Goal: Complete application form: Complete application form

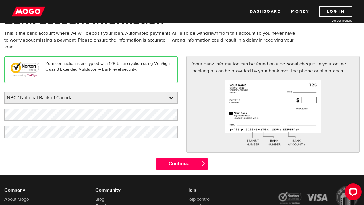
click at [200, 48] on p "This is the bank account where we will deposit your loan. Automated payments wi…" at bounding box center [151, 40] width 295 height 20
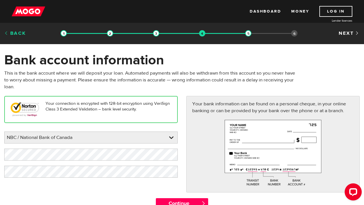
click at [16, 32] on link "Back" at bounding box center [15, 33] width 22 height 6
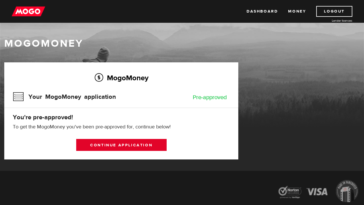
click at [112, 144] on link "Continue application" at bounding box center [121, 145] width 90 height 12
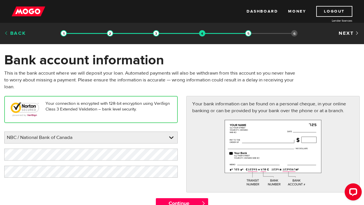
click at [21, 35] on link "Back" at bounding box center [15, 33] width 22 height 6
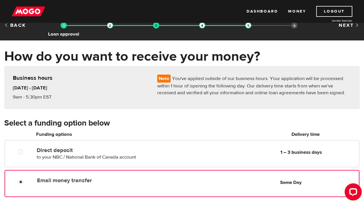
scroll to position [9, 0]
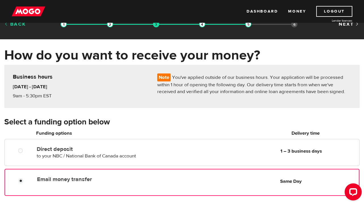
click at [22, 25] on link "Back" at bounding box center [15, 24] width 22 height 6
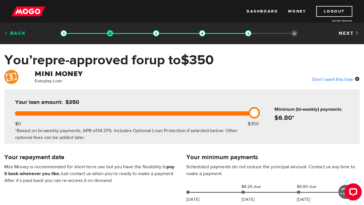
click at [20, 34] on link "Back" at bounding box center [15, 33] width 22 height 6
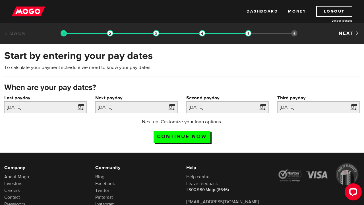
click at [18, 32] on link "Back" at bounding box center [15, 33] width 22 height 6
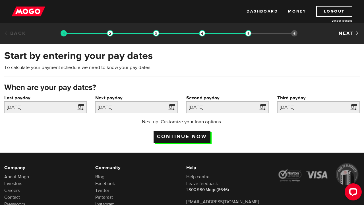
click at [173, 134] on input "Continue now" at bounding box center [182, 137] width 57 height 12
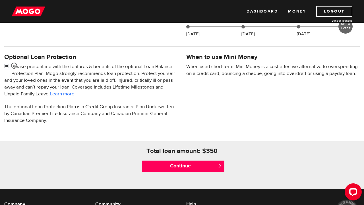
scroll to position [164, 0]
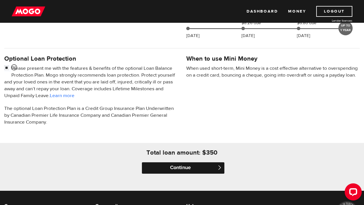
click at [183, 169] on input "Continue" at bounding box center [183, 167] width 83 height 11
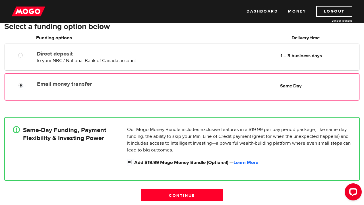
scroll to position [147, 0]
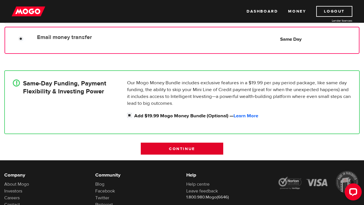
click at [181, 151] on input "Continue" at bounding box center [182, 149] width 83 height 12
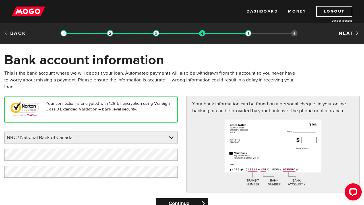
click at [199, 200] on input "Continue" at bounding box center [182, 203] width 52 height 11
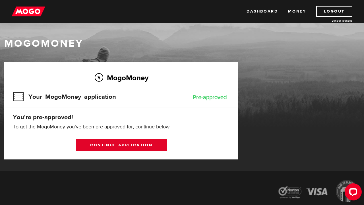
click at [142, 143] on link "Continue application" at bounding box center [121, 145] width 90 height 12
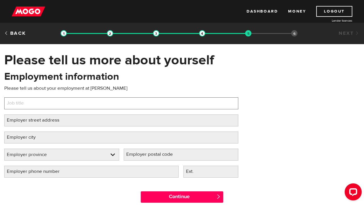
type input "d"
type input "Director"
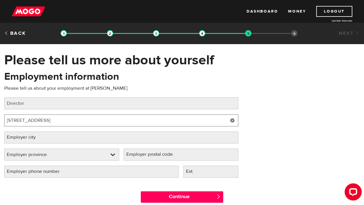
type input "33 Rue de l'espoir"
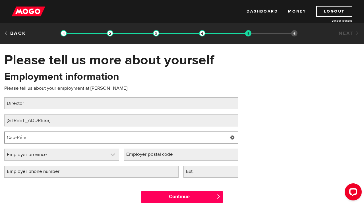
type input "Cap-Péle"
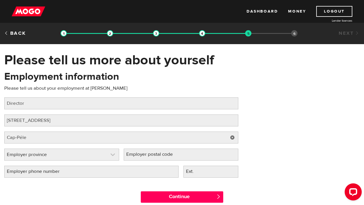
click at [42, 155] on link at bounding box center [62, 154] width 114 height 11
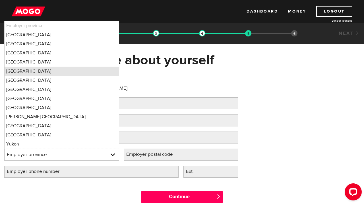
click at [47, 74] on li "New Brunswick" at bounding box center [62, 71] width 114 height 9
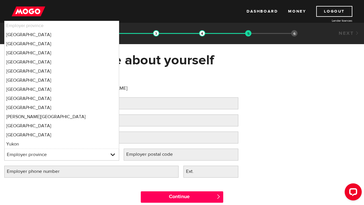
select select "NB"
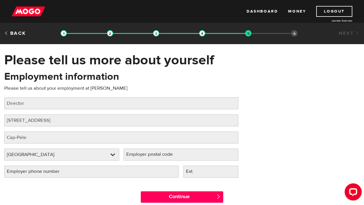
click at [160, 156] on label "Employer postal code" at bounding box center [154, 155] width 61 height 12
click at [160, 156] on input "Employer postal code" at bounding box center [181, 155] width 115 height 12
type input "E4N 0B5"
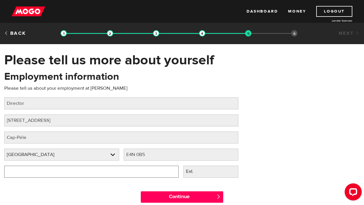
click at [9, 172] on input "Employer phone number" at bounding box center [91, 172] width 174 height 12
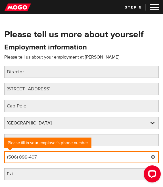
type input "(506) 899-4078"
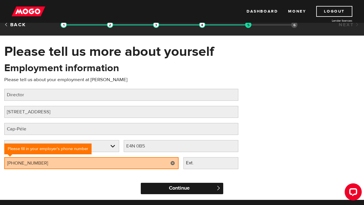
click at [212, 188] on input "Continue" at bounding box center [182, 188] width 83 height 11
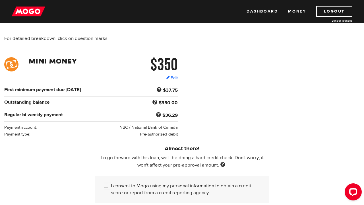
scroll to position [56, 0]
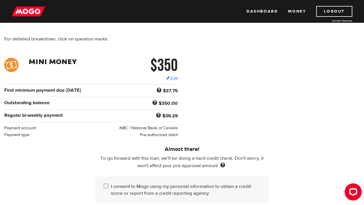
click at [107, 186] on input "I consent to Mogo using my personal information to obtain a credit score or rep…" at bounding box center [107, 186] width 7 height 7
checkbox input "true"
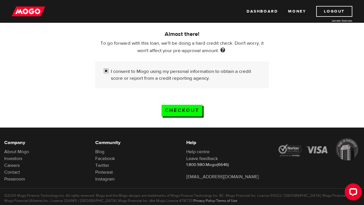
scroll to position [186, 0]
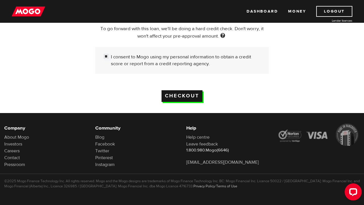
click at [182, 98] on input "Checkout" at bounding box center [182, 96] width 41 height 12
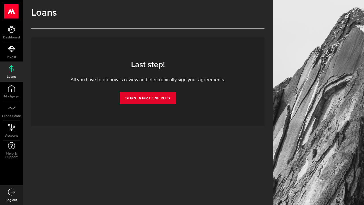
click at [160, 101] on link "Sign Agreements" at bounding box center [148, 98] width 56 height 12
